Goal: Book appointment/travel/reservation

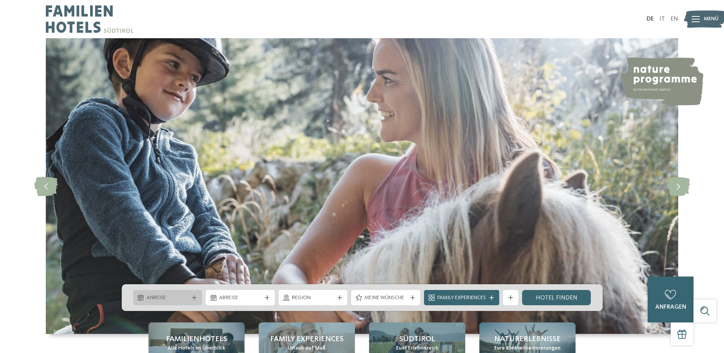
click at [168, 296] on span "Anreise" at bounding box center [168, 298] width 42 height 8
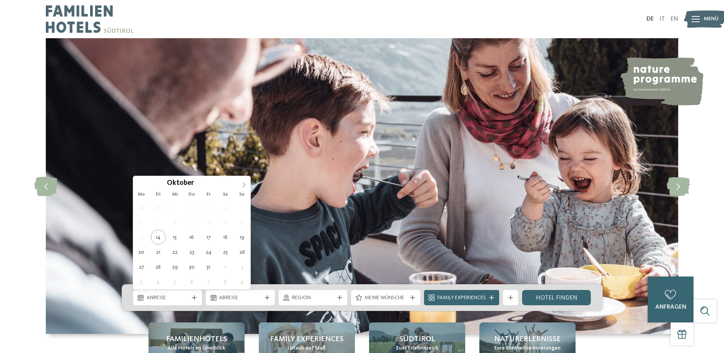
click at [244, 181] on span at bounding box center [243, 182] width 13 height 13
type div "[DATE]"
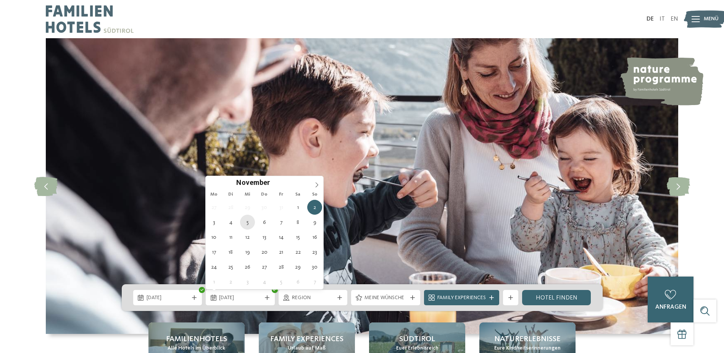
type div "[DATE]"
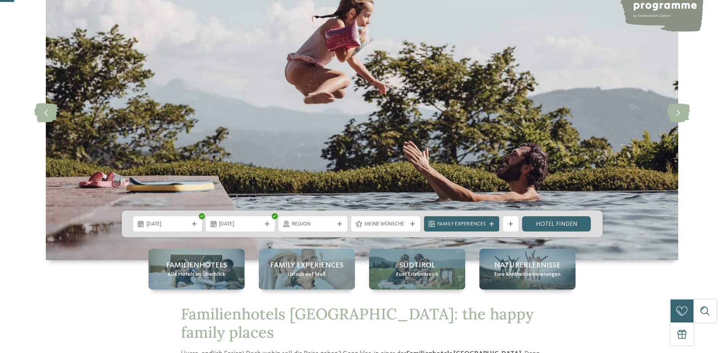
scroll to position [76, 0]
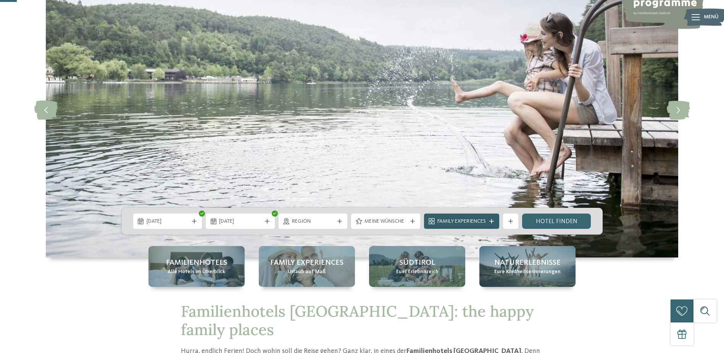
click at [494, 223] on icon at bounding box center [491, 221] width 5 height 5
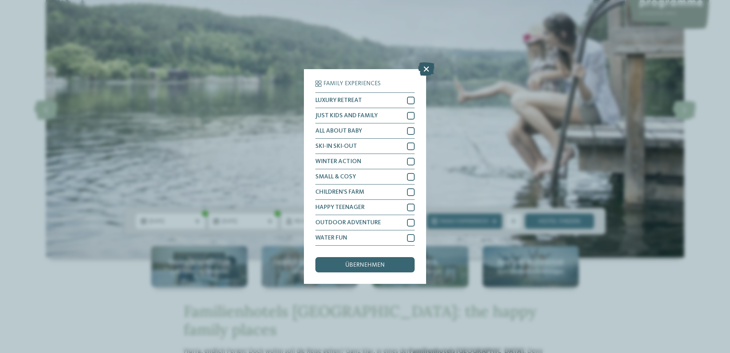
click at [423, 65] on icon at bounding box center [426, 68] width 16 height 13
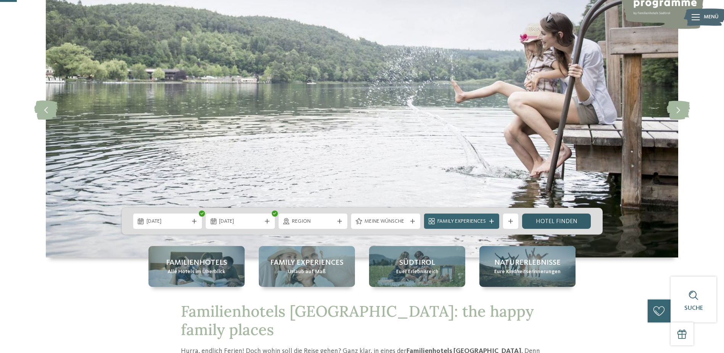
click at [536, 219] on link "Hotel finden" at bounding box center [556, 220] width 69 height 15
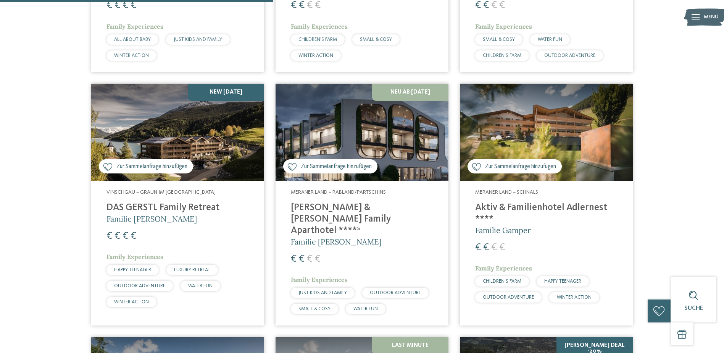
scroll to position [708, 0]
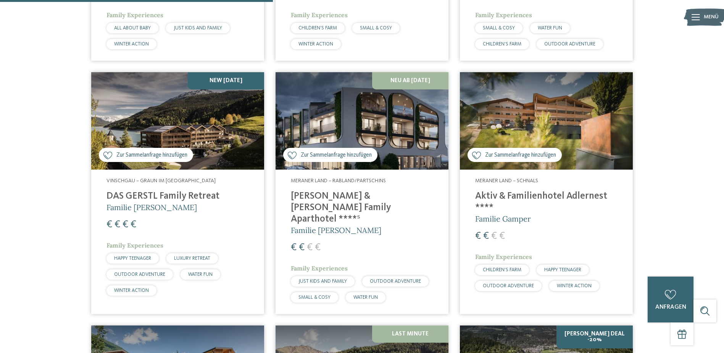
click at [374, 190] on h4 "[PERSON_NAME] & [PERSON_NAME] Family Aparthotel ****ˢ" at bounding box center [362, 207] width 142 height 34
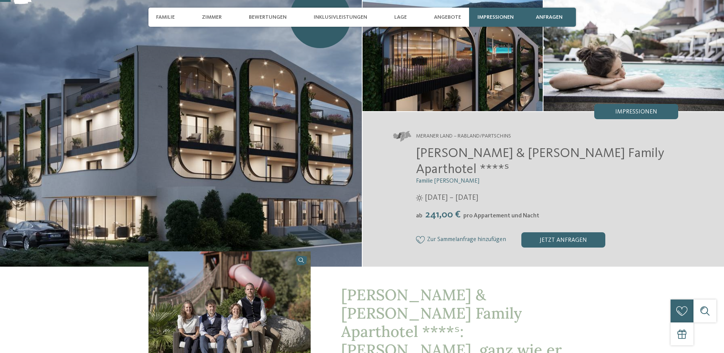
scroll to position [76, 0]
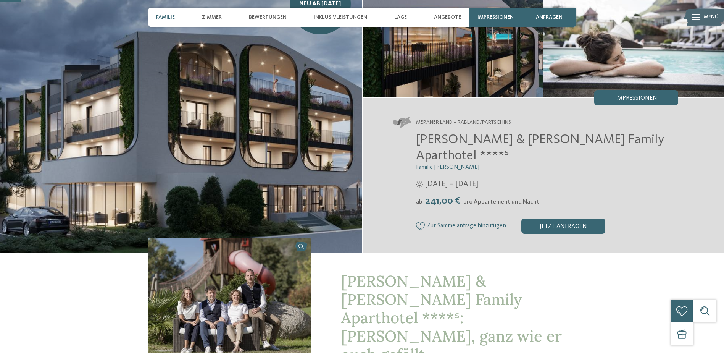
click at [166, 19] on span "Familie" at bounding box center [165, 17] width 19 height 6
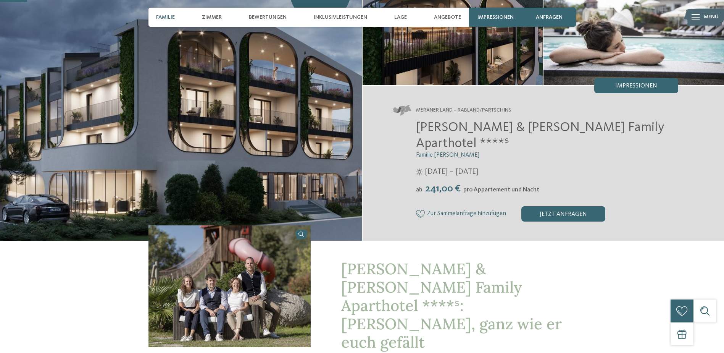
scroll to position [80, 0]
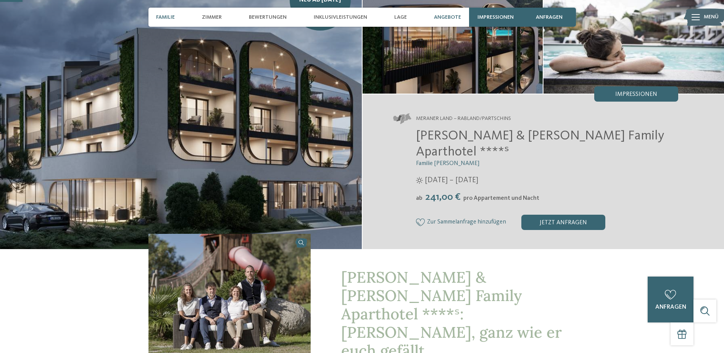
click at [444, 19] on span "Angebote" at bounding box center [447, 17] width 27 height 6
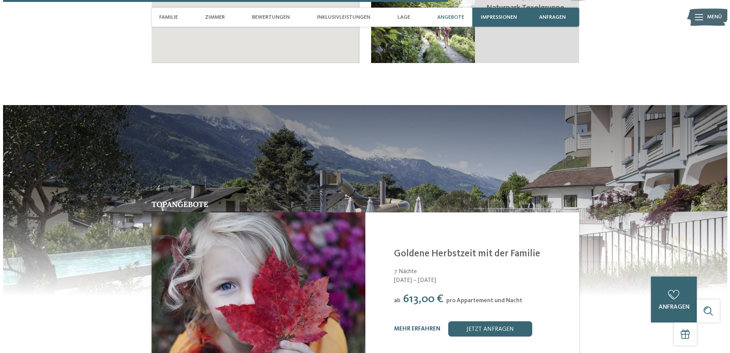
scroll to position [1606, 0]
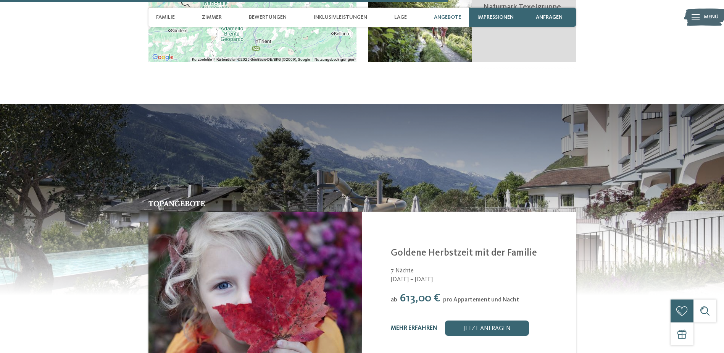
click at [408, 325] on link "mehr erfahren" at bounding box center [414, 328] width 47 height 6
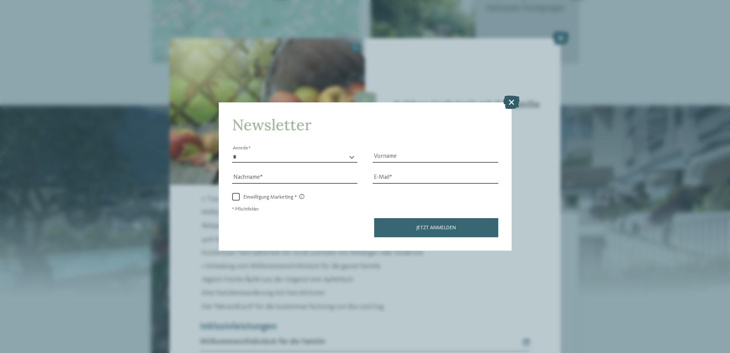
click at [512, 100] on icon at bounding box center [511, 101] width 16 height 13
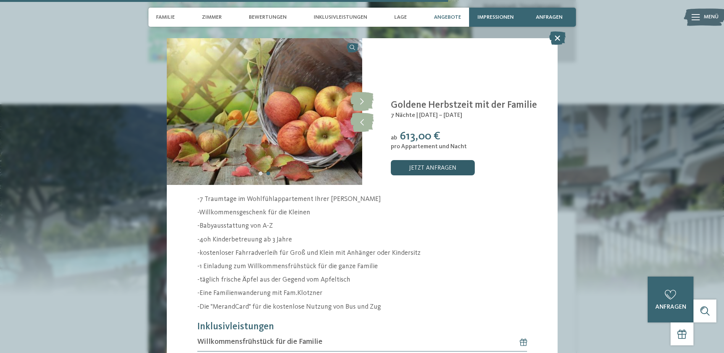
click at [427, 167] on link "jetzt anfragen" at bounding box center [433, 167] width 84 height 15
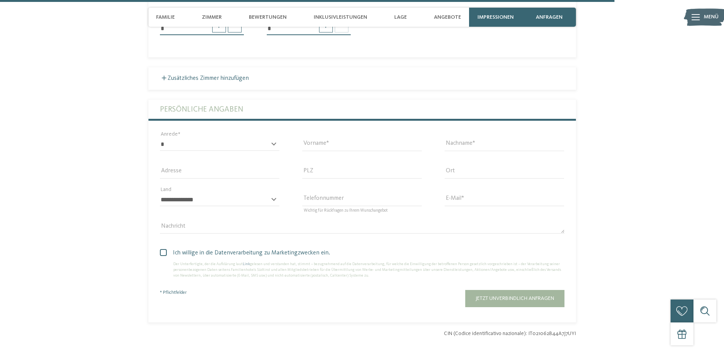
scroll to position [2355, 0]
